Goal: Check status: Check status

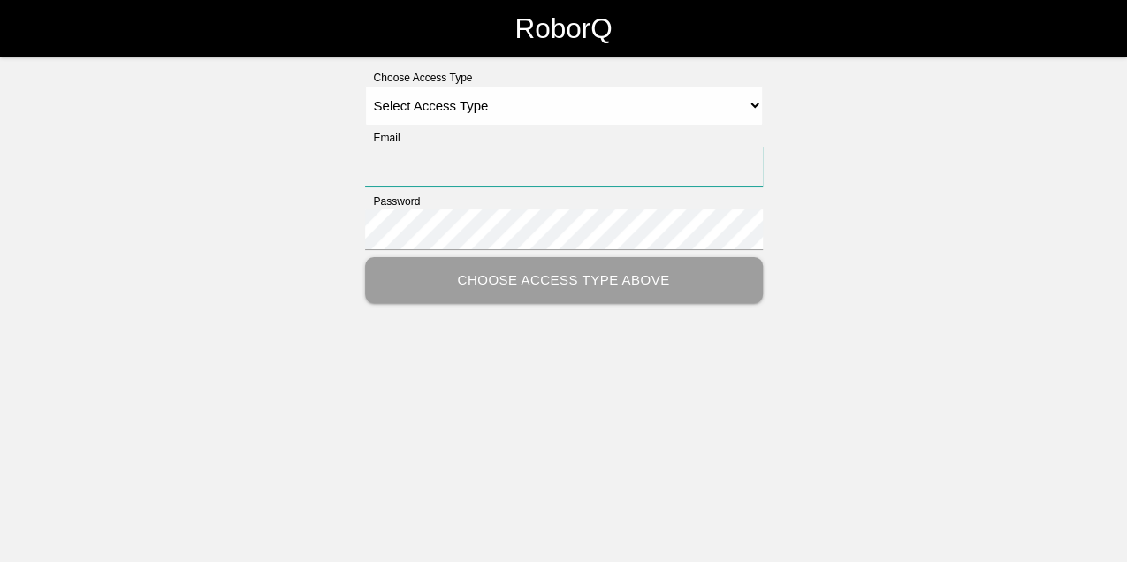
type input "[EMAIL_ADDRESS][PERSON_NAME][PERSON_NAME][DOMAIN_NAME]"
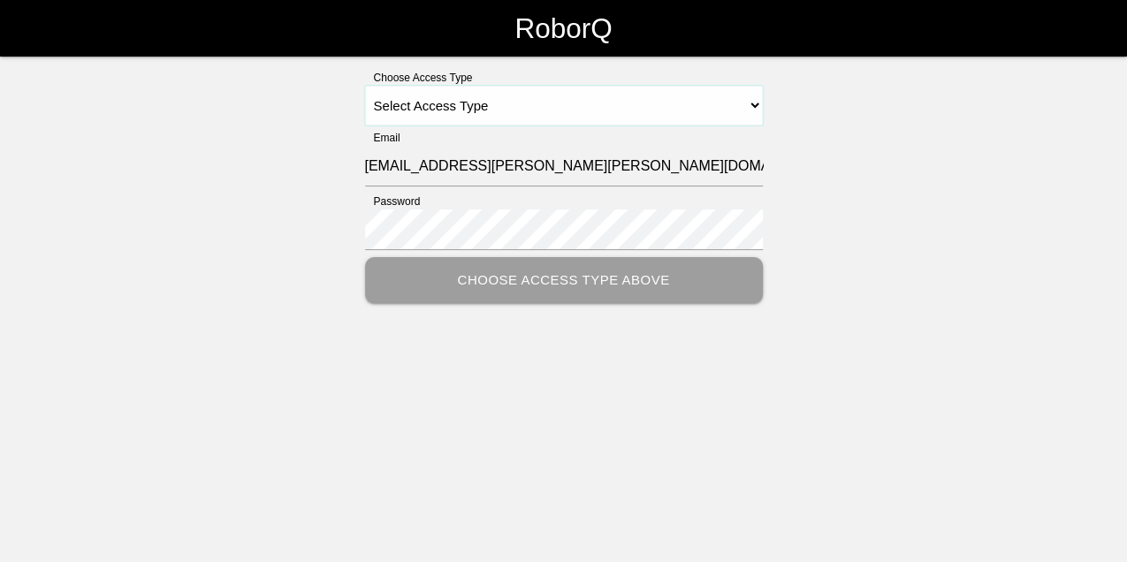
click at [337, 103] on select "Select Access Type Admin Customer Supervisor Worker" at bounding box center [564, 106] width 398 height 40
click at [337, 86] on select "Select Access Type Admin Customer Supervisor Worker" at bounding box center [564, 106] width 398 height 40
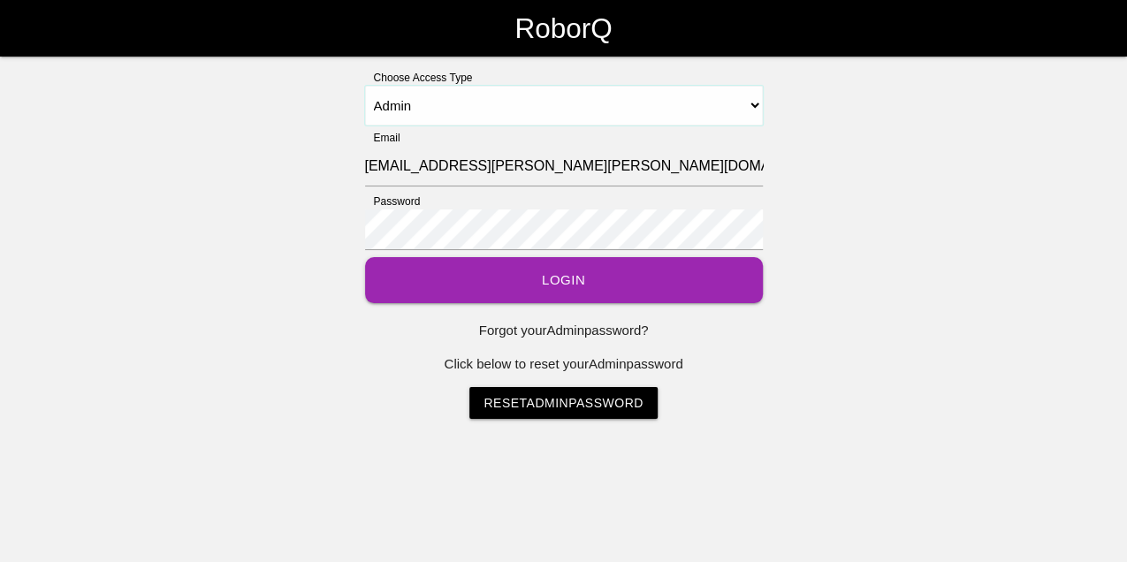
click at [337, 107] on select "Select Access Type Admin Customer Supervisor Worker" at bounding box center [564, 106] width 398 height 40
select select "Customer"
click at [337, 86] on select "Select Access Type Admin Customer Supervisor Worker" at bounding box center [564, 106] width 398 height 40
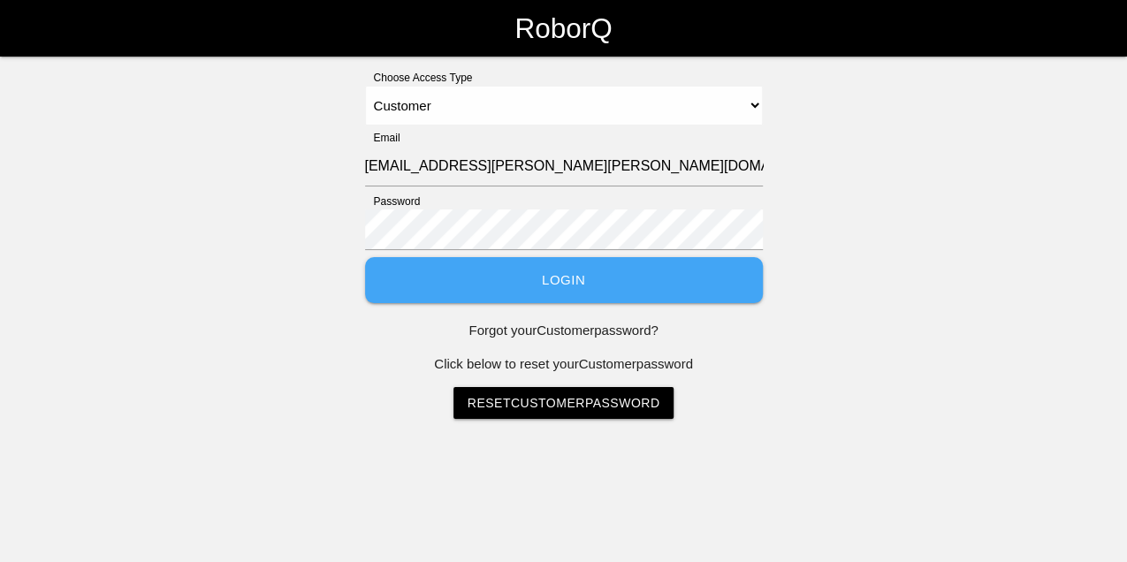
click at [337, 162] on button "Login" at bounding box center [564, 280] width 398 height 47
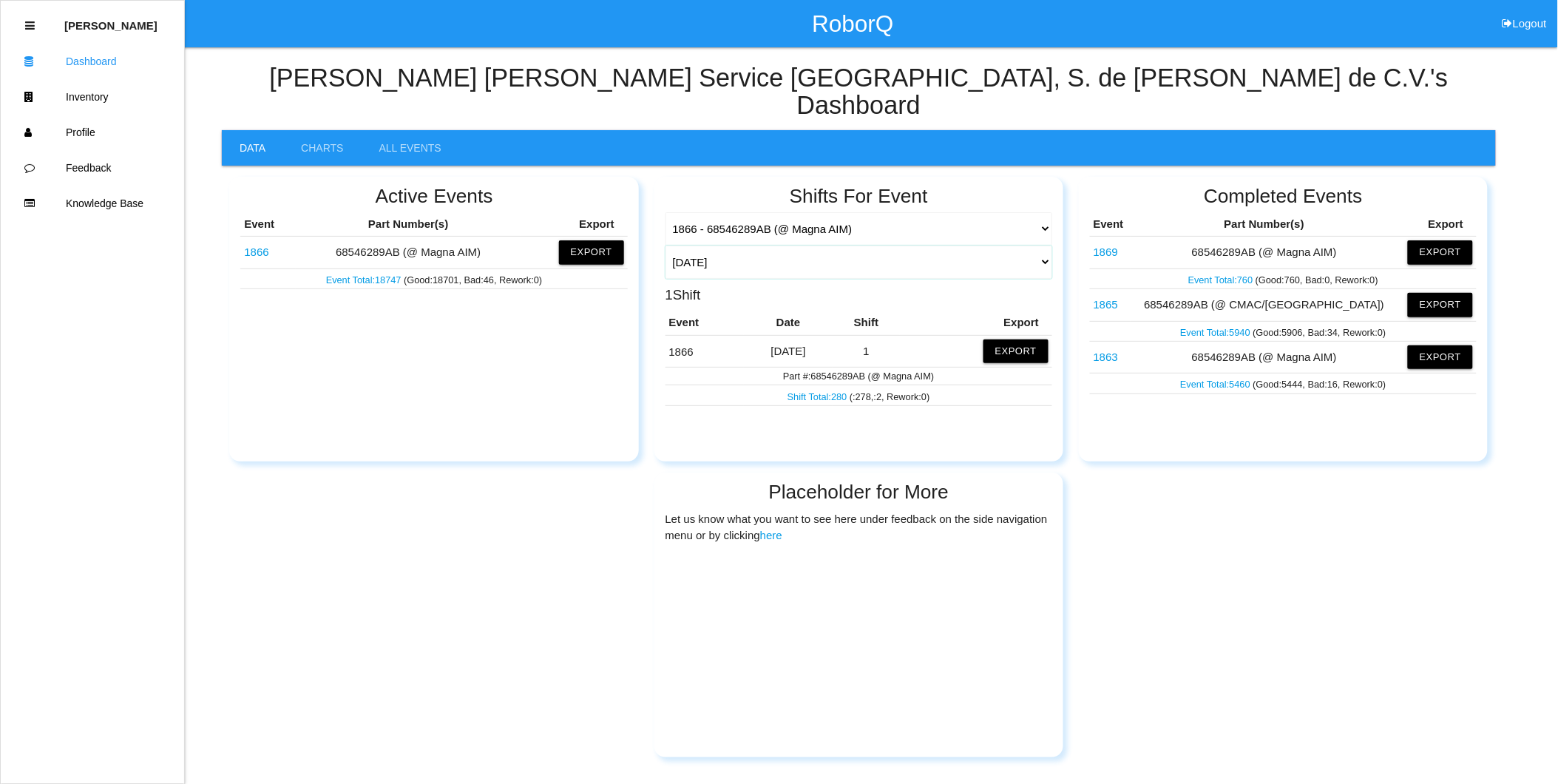
click at [282, 136] on select "[DATE] [DATE] Range Last 7 days (08/11-08/18) Last 30 days (07/19-08/18) Last 6…" at bounding box center [859, 262] width 387 height 33
select select "7"
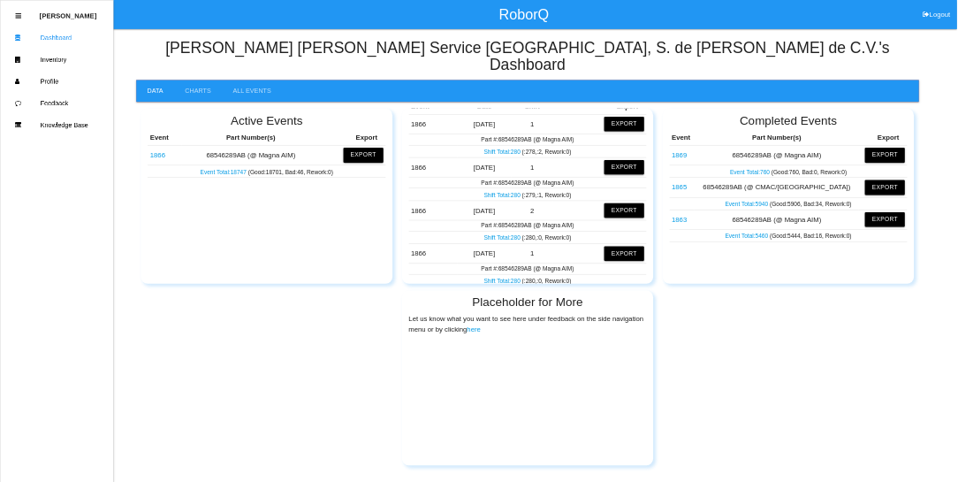
scroll to position [196, 0]
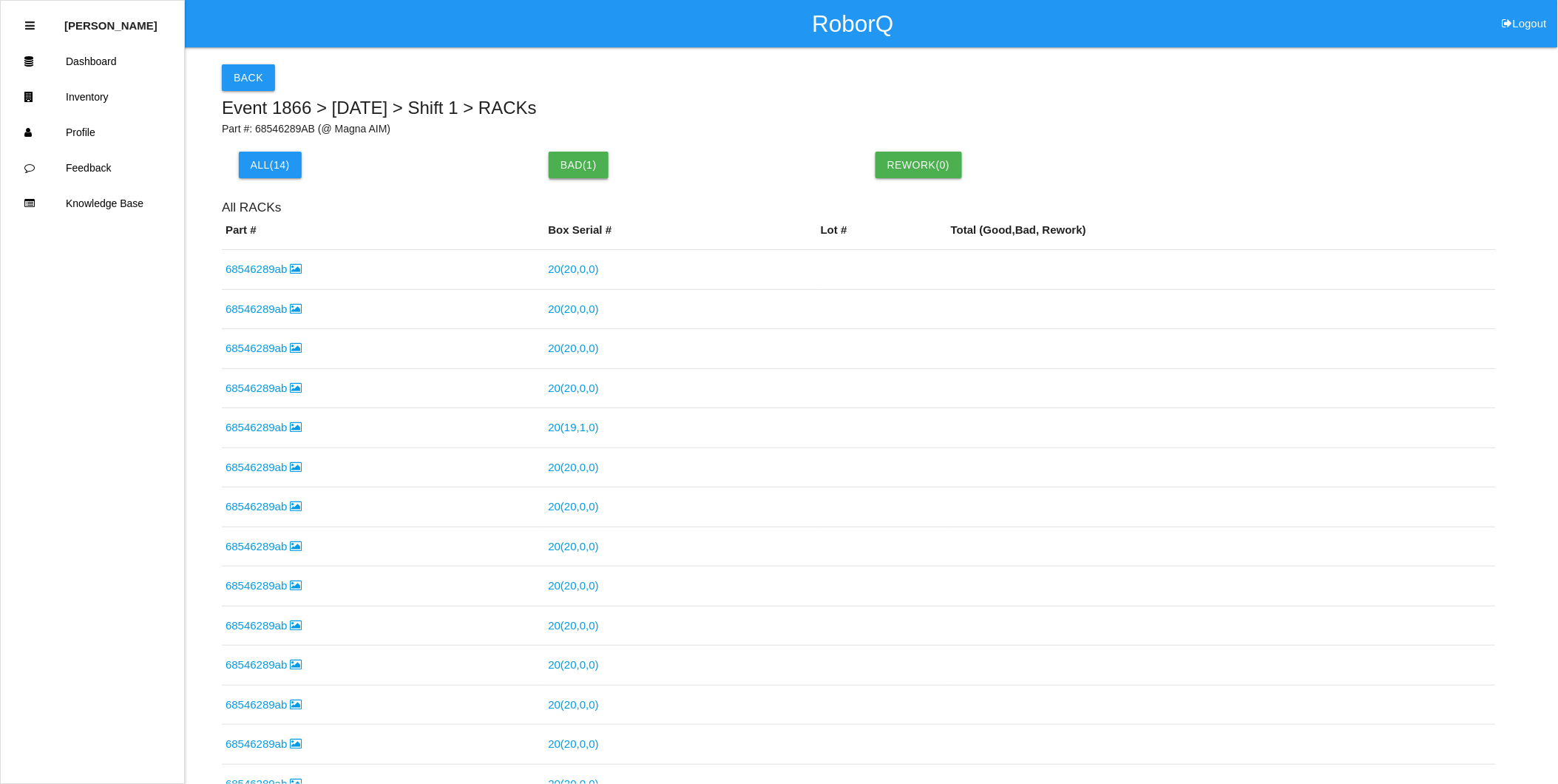
click at [282, 136] on button "Bad ( 1 )" at bounding box center [579, 165] width 60 height 27
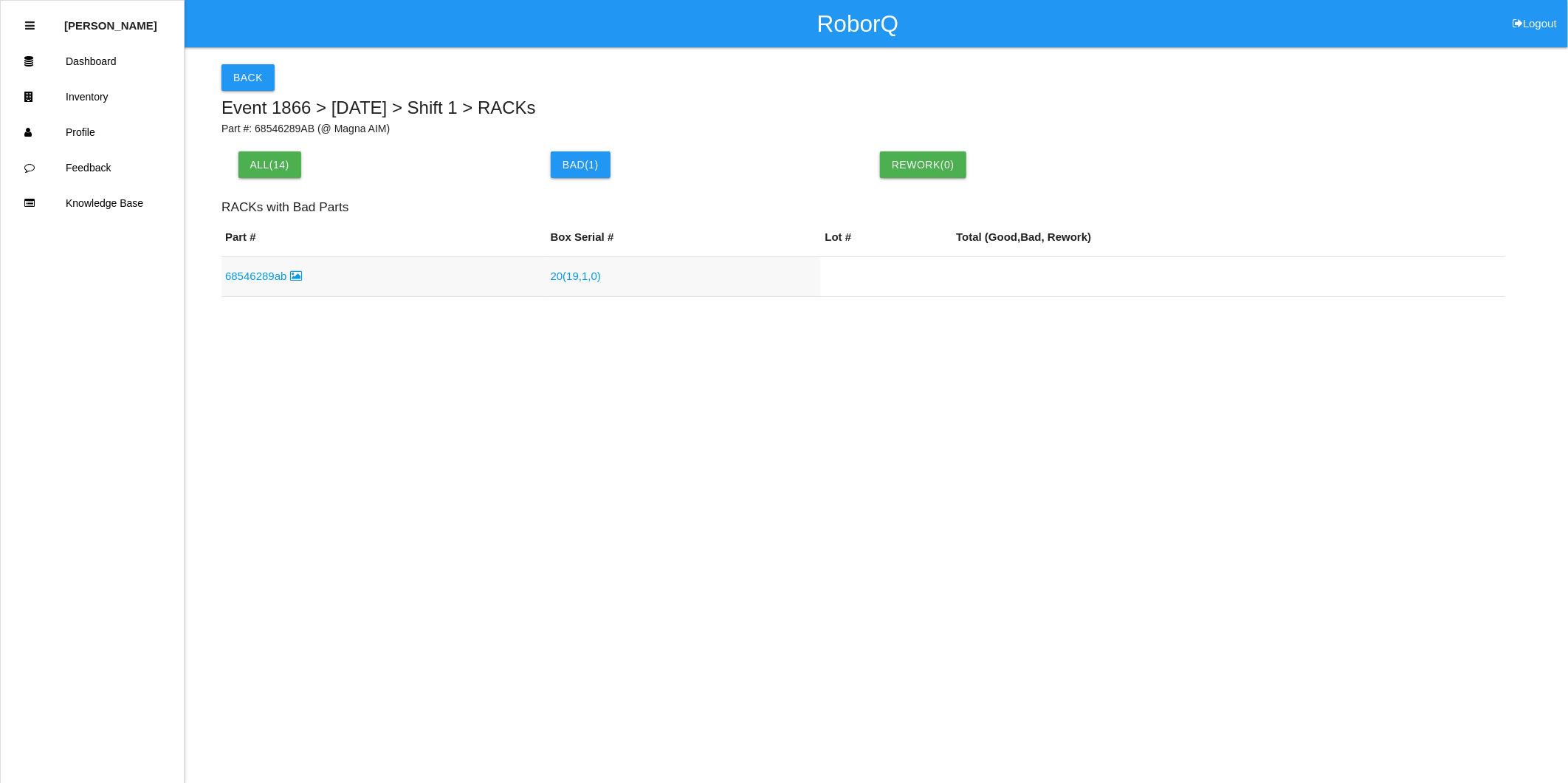
click at [282, 135] on link "20 ( 19 , 1 , 0 )" at bounding box center [576, 276] width 50 height 13
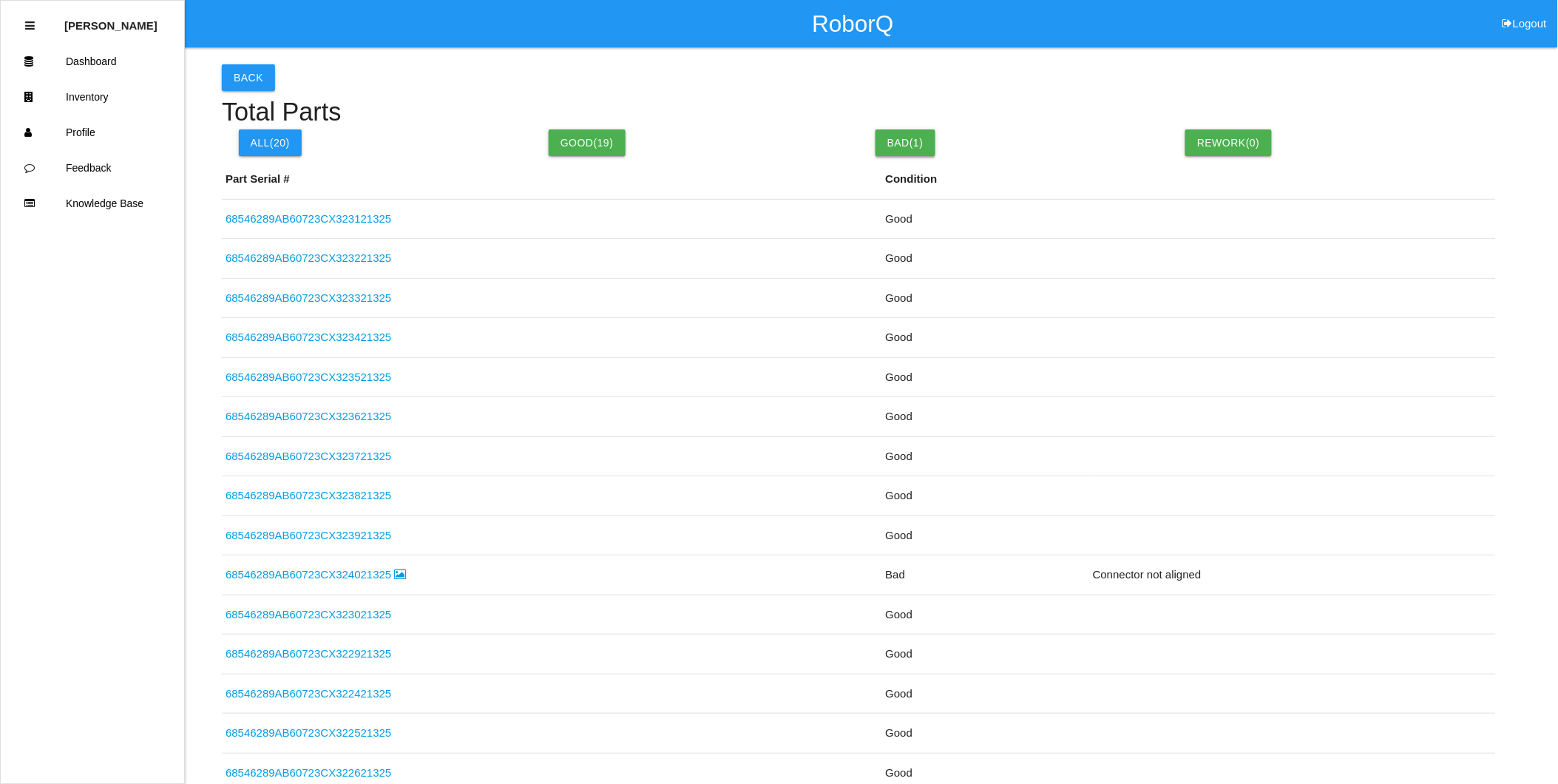
click at [282, 136] on button "Bad( 1 )" at bounding box center [906, 143] width 60 height 27
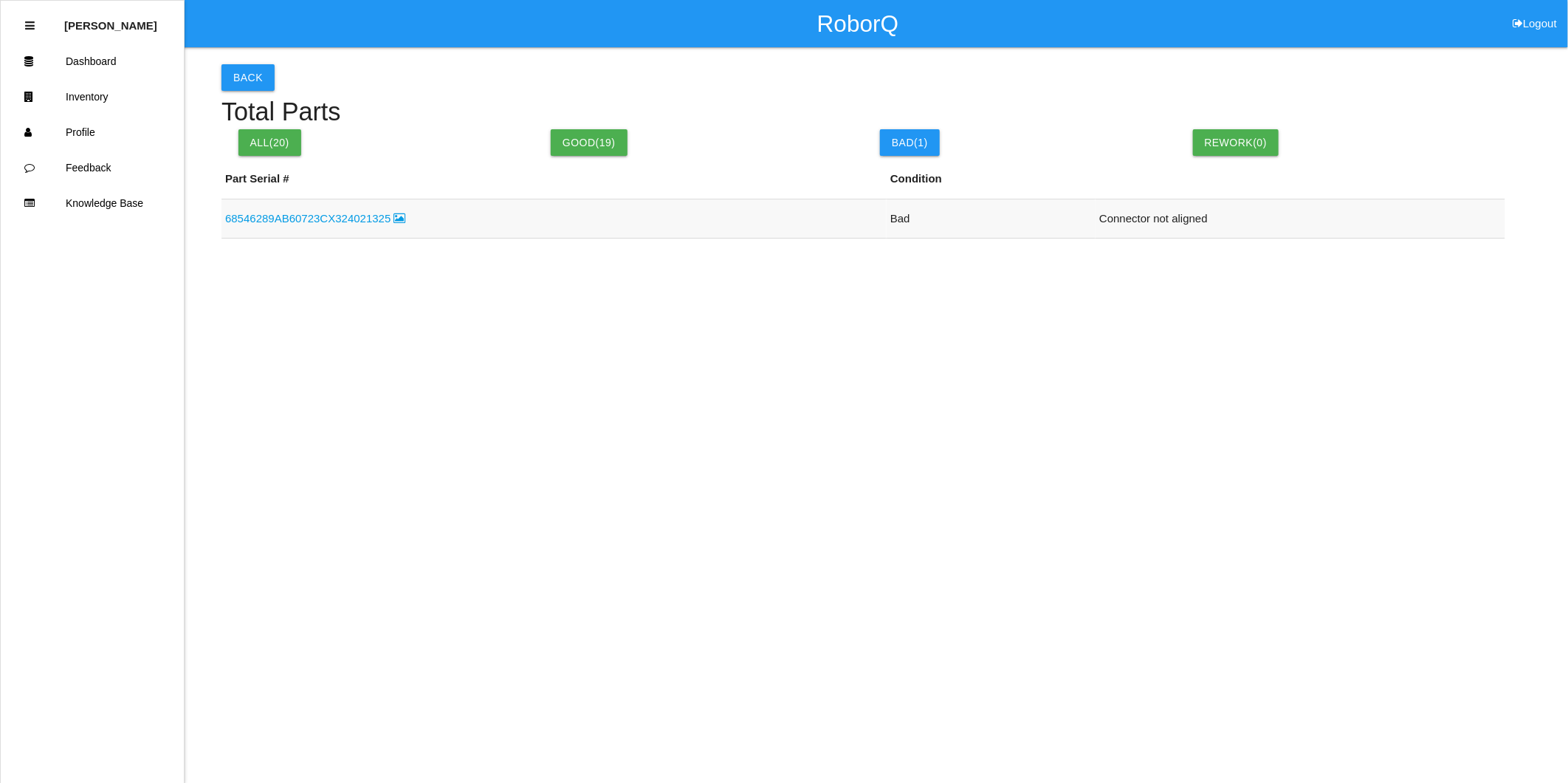
click at [282, 135] on link "68546289AB60723CX324021325" at bounding box center [316, 218] width 181 height 13
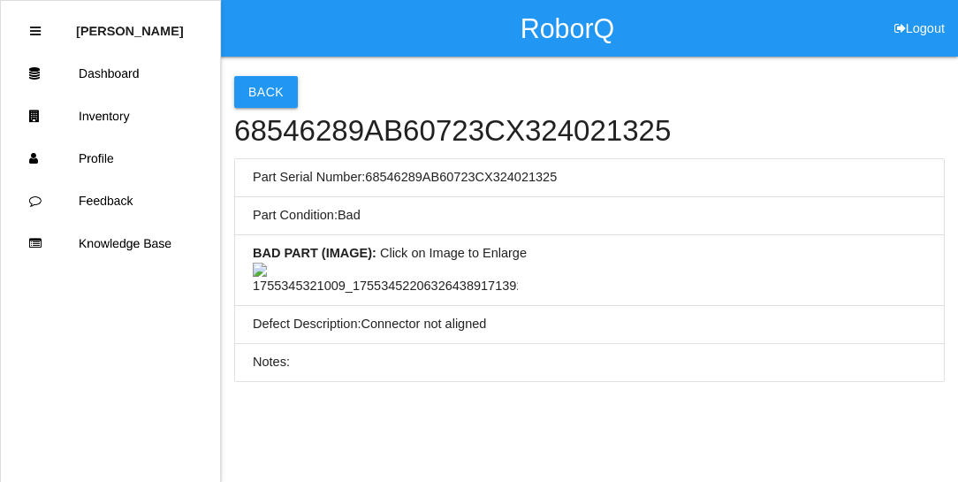
scroll to position [202, 0]
